Goal: Information Seeking & Learning: Learn about a topic

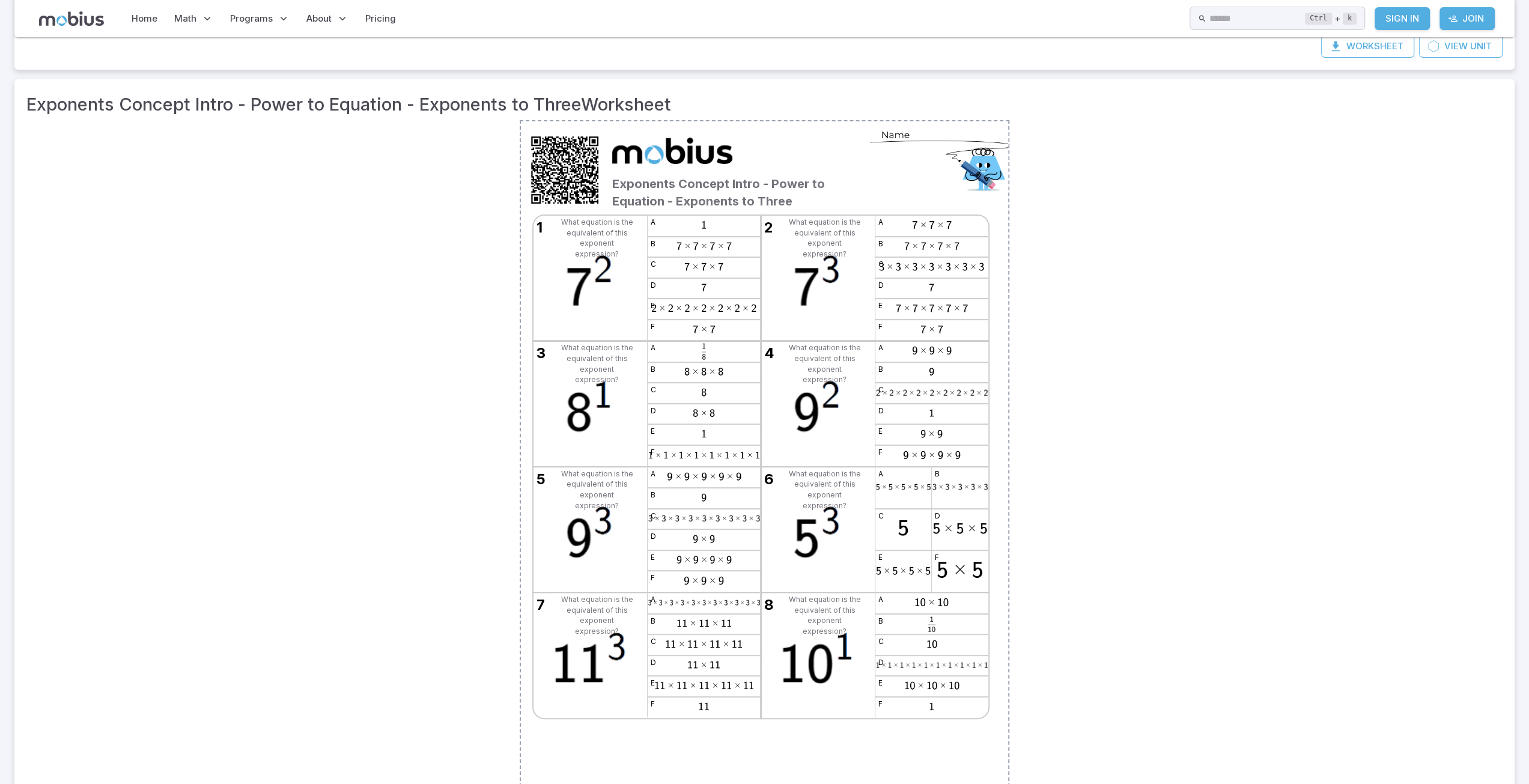
scroll to position [60, 0]
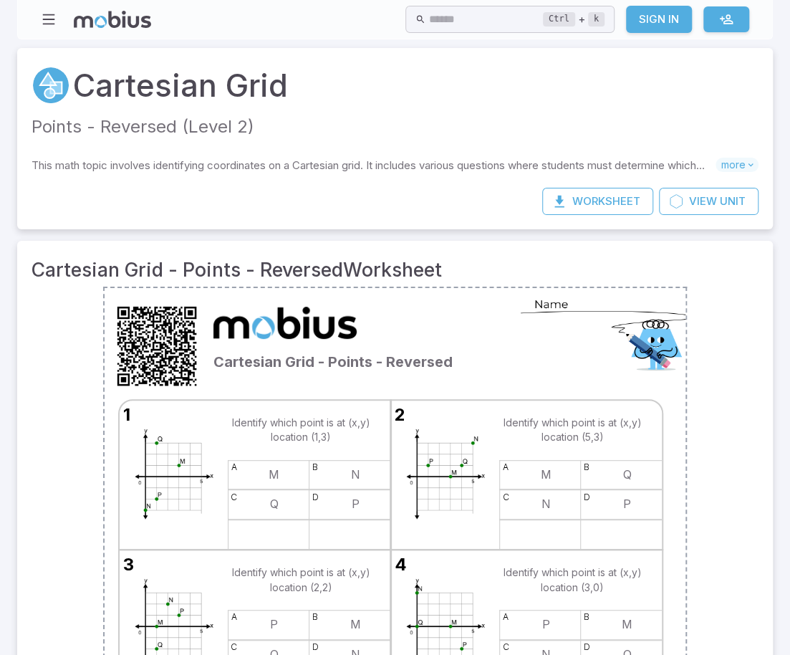
drag, startPoint x: -10, startPoint y: 277, endPoint x: -24, endPoint y: 247, distance: 33.3
